Goal: Check status: Check status

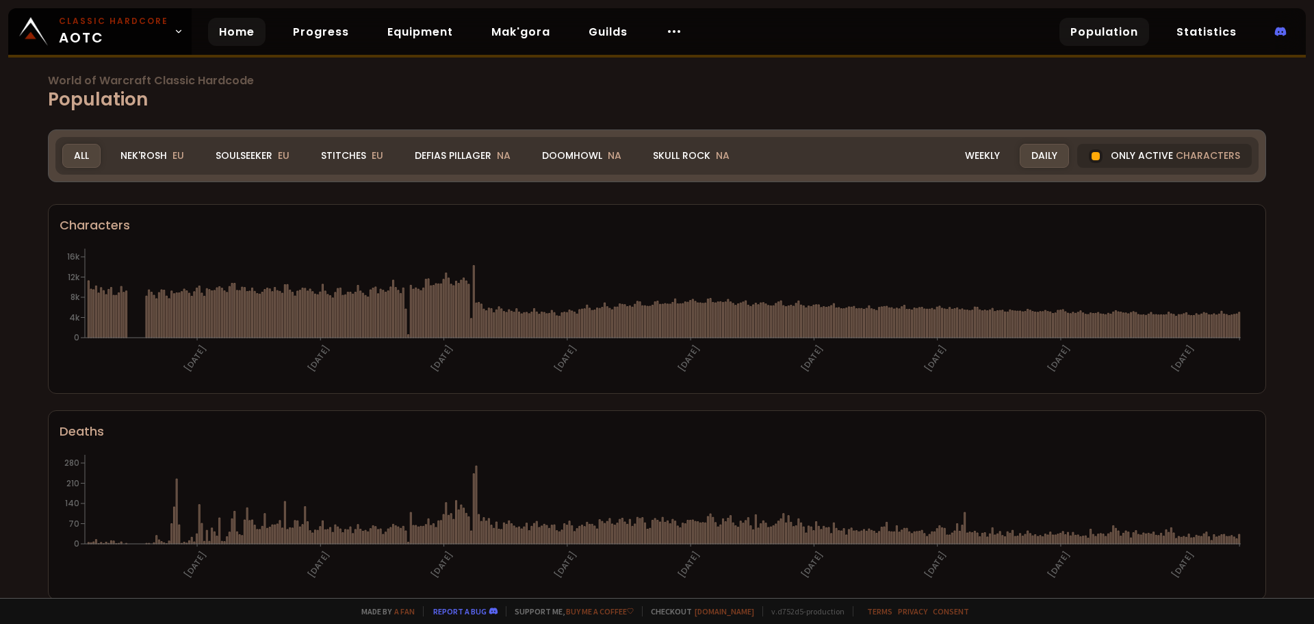
click at [254, 27] on link "Home" at bounding box center [236, 32] width 57 height 28
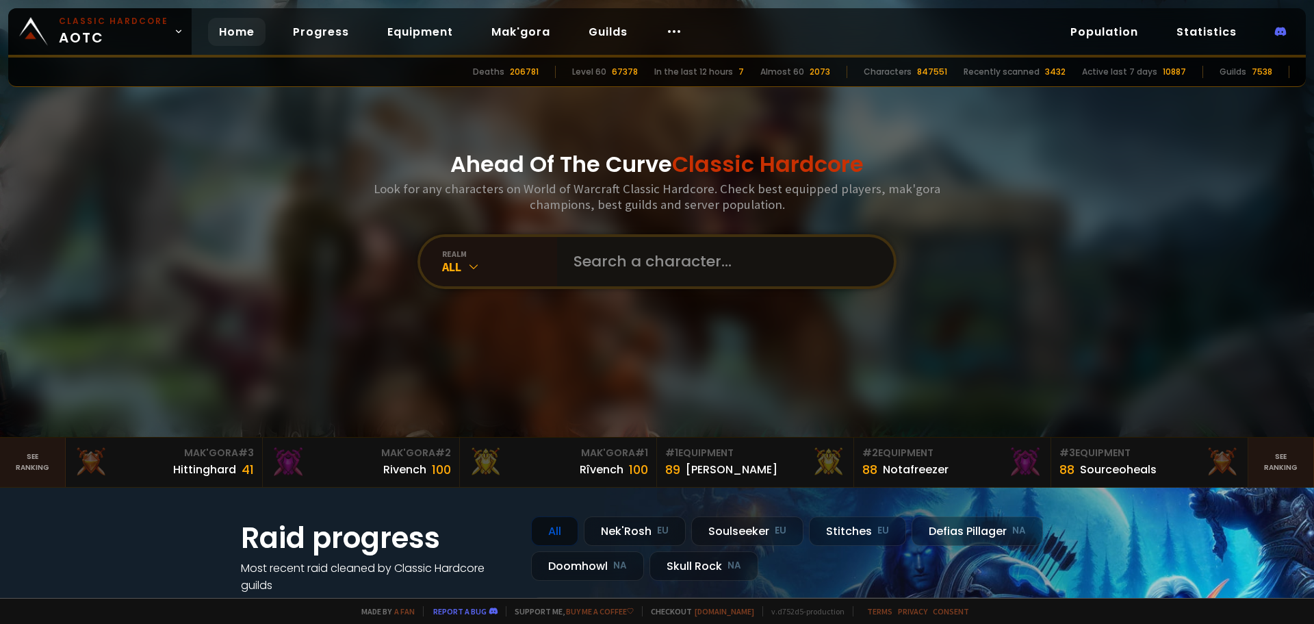
click at [614, 257] on input "text" at bounding box center [721, 261] width 312 height 49
type input "Proé"
click at [572, 240] on input "text" at bounding box center [721, 261] width 312 height 49
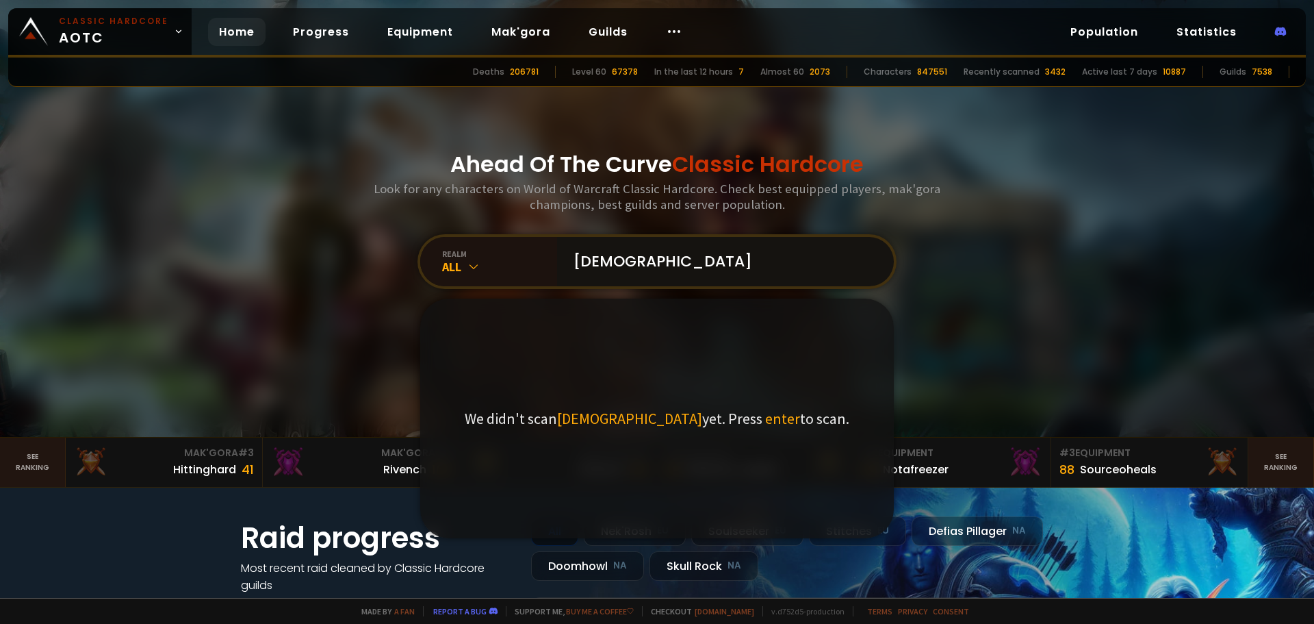
type input "[DEMOGRAPHIC_DATA]"
click at [765, 418] on span "enter" at bounding box center [782, 418] width 35 height 19
click at [704, 268] on input "[DEMOGRAPHIC_DATA]" at bounding box center [721, 261] width 312 height 49
